Goal: Information Seeking & Learning: Learn about a topic

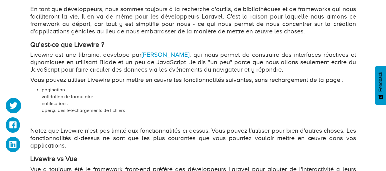
scroll to position [327, 0]
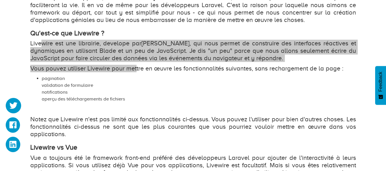
drag, startPoint x: 41, startPoint y: 41, endPoint x: 136, endPoint y: 64, distance: 98.1
click at [136, 64] on div "En tant que développeurs, nous sommes toujours à la recherche d'outils, de bibl…" at bounding box center [192, 112] width 325 height 237
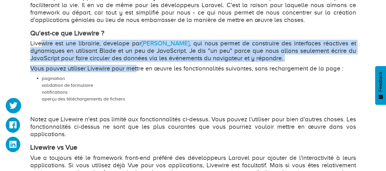
click at [136, 64] on div "En tant que développeurs, nous sommes toujours à la recherche d'outils, de bibl…" at bounding box center [192, 112] width 325 height 237
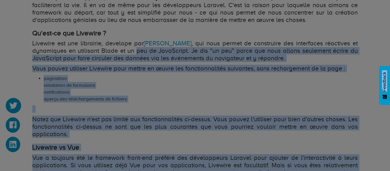
drag, startPoint x: 134, startPoint y: 54, endPoint x: 152, endPoint y: 67, distance: 21.6
click at [152, 67] on body "Hébergement Web Hébergement VPS Nom de domaine Dooryze Blog Connexion" at bounding box center [195, 157] width 390 height 969
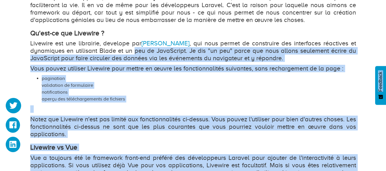
click at [95, 67] on p "Vous pouvez utiliser Livewire pour mettre en œuvre les fonctionnalités suivante…" at bounding box center [192, 68] width 325 height 7
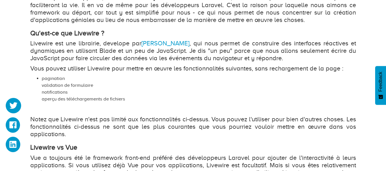
click at [81, 68] on p "Vous pouvez utiliser Livewire pour mettre en œuvre les fonctionnalités suivante…" at bounding box center [192, 68] width 325 height 7
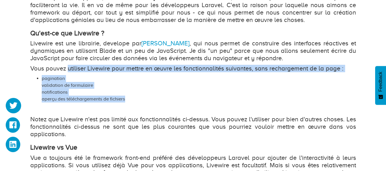
drag, startPoint x: 81, startPoint y: 68, endPoint x: 116, endPoint y: 101, distance: 48.3
click at [116, 101] on div "En tant que développeurs, nous sommes toujours à la recherche d'outils, de bibl…" at bounding box center [192, 112] width 325 height 237
click at [116, 101] on li "pagination validation de formulaire notifications aperçu des téléchargements de…" at bounding box center [199, 88] width 314 height 27
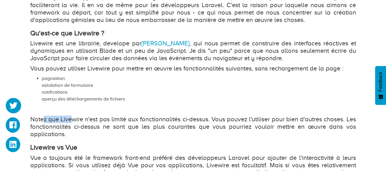
drag, startPoint x: 42, startPoint y: 118, endPoint x: 71, endPoint y: 123, distance: 29.2
click at [71, 123] on p "Notez que Livewire n'est pas limité aux fonctionnalités ci-dessus. Vous pouvez …" at bounding box center [192, 127] width 325 height 22
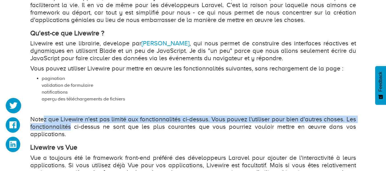
click at [71, 123] on p "Notez que Livewire n'est pas limité aux fonctionnalités ci-dessus. Vous pouvez …" at bounding box center [192, 127] width 325 height 22
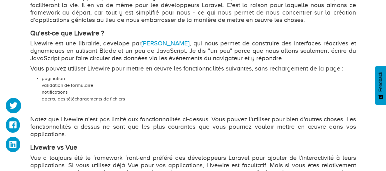
click at [96, 74] on div "En tant que développeurs, nous sommes toujours à la recherche d'outils, de bibl…" at bounding box center [192, 112] width 325 height 237
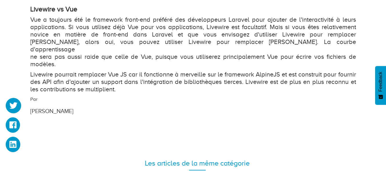
scroll to position [464, 0]
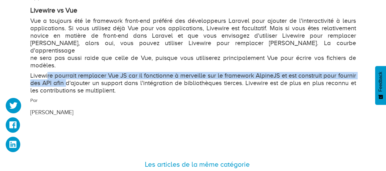
drag, startPoint x: 48, startPoint y: 70, endPoint x: 89, endPoint y: 73, distance: 40.9
click at [89, 73] on p "Livewire pourrait remplacer Vue JS car il fonctionne à merveille sur le framewo…" at bounding box center [192, 83] width 325 height 22
